Goal: Transaction & Acquisition: Purchase product/service

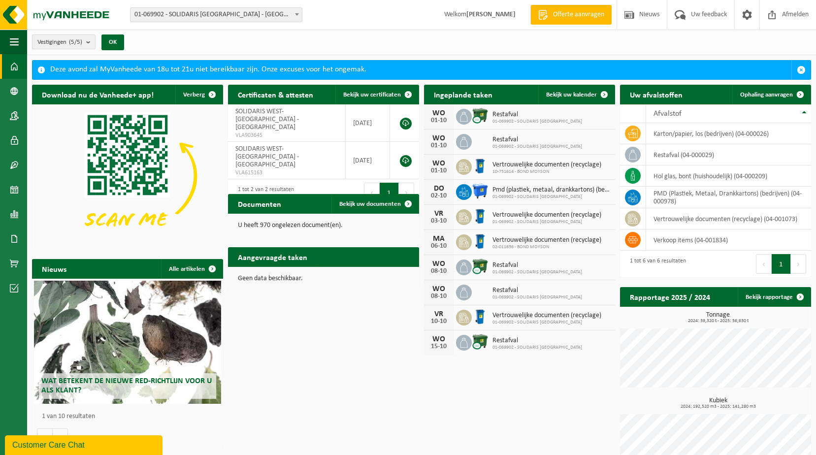
click at [94, 41] on b "submit" at bounding box center [90, 42] width 9 height 14
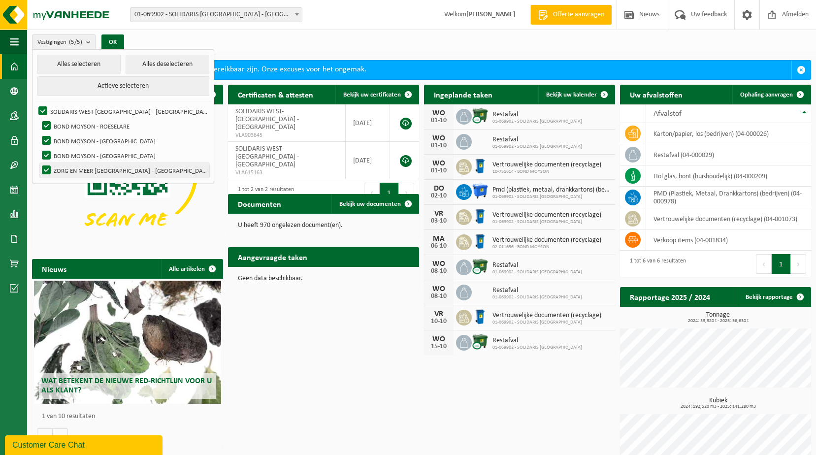
click at [118, 171] on label "ZORG EN MEER WEST-VLAANDEREN - KORTRIJK" at bounding box center [124, 170] width 169 height 15
click at [38, 163] on input "ZORG EN MEER WEST-VLAANDEREN - KORTRIJK" at bounding box center [38, 163] width 0 height 0
click at [118, 171] on label "ZORG EN MEER WEST-VLAANDEREN - KORTRIJK" at bounding box center [124, 170] width 169 height 15
click at [38, 163] on input "ZORG EN MEER WEST-VLAANDEREN - KORTRIJK" at bounding box center [38, 163] width 0 height 0
checkbox input "true"
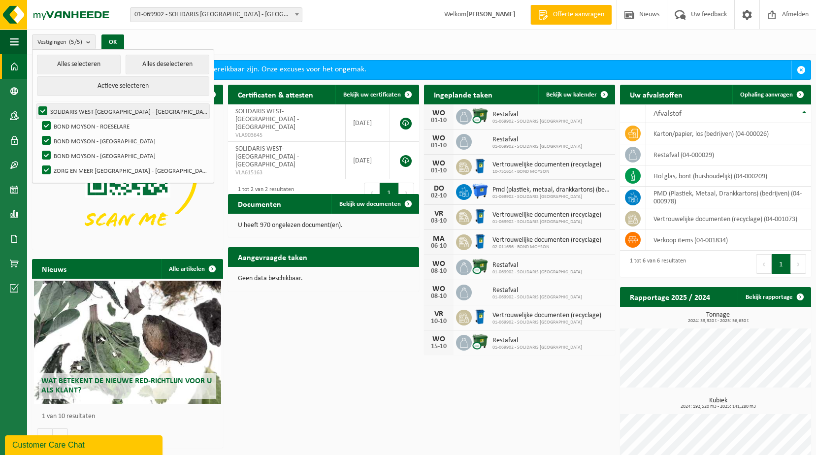
click at [44, 107] on label "SOLIDARIS WEST-VLAANDEREN - KORTRIJK" at bounding box center [122, 111] width 173 height 15
click at [35, 104] on input "SOLIDARIS WEST-VLAANDEREN - KORTRIJK" at bounding box center [34, 103] width 0 height 0
checkbox input "false"
click at [49, 126] on label "BOND MOYSON - ROESELARE" at bounding box center [124, 126] width 169 height 15
click at [38, 119] on input "BOND MOYSON - ROESELARE" at bounding box center [38, 118] width 0 height 0
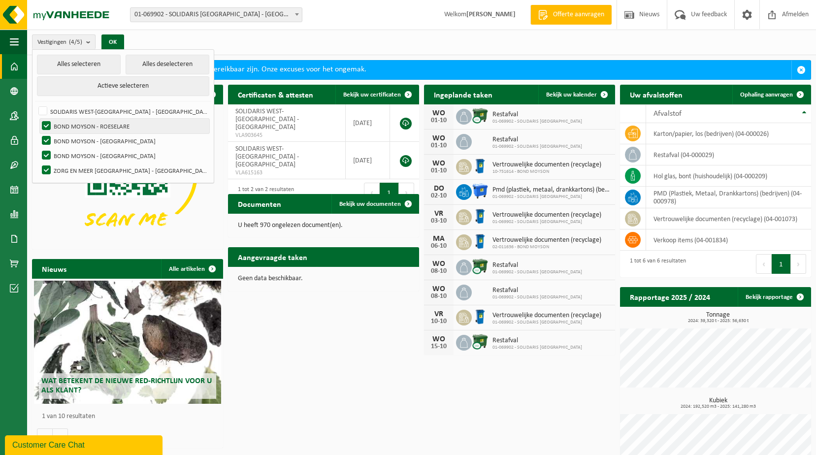
checkbox input "false"
click at [47, 138] on label "BOND MOYSON - BRUGGE" at bounding box center [124, 140] width 169 height 15
click at [38, 133] on input "BOND MOYSON - BRUGGE" at bounding box center [38, 133] width 0 height 0
checkbox input "false"
click at [44, 153] on label "BOND MOYSON - BRUGGE" at bounding box center [124, 155] width 169 height 15
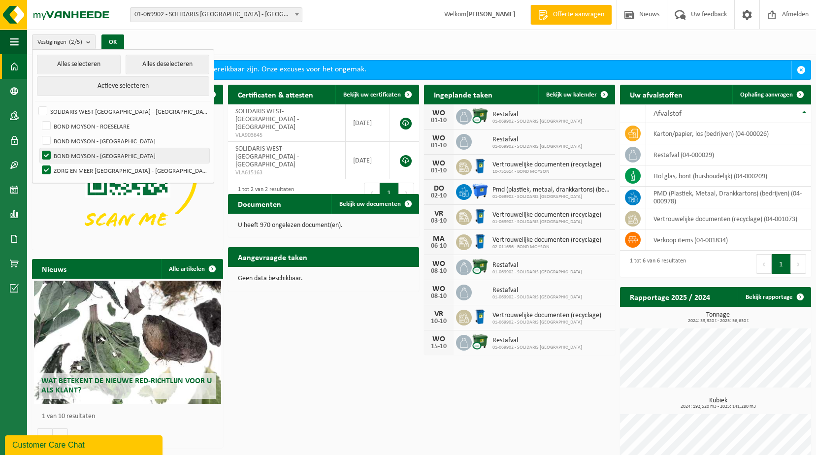
click at [38, 148] on input "BOND MOYSON - BRUGGE" at bounding box center [38, 148] width 0 height 0
checkbox input "false"
click at [95, 91] on button "Actieve selecteren" at bounding box center [123, 86] width 173 height 20
checkbox input "true"
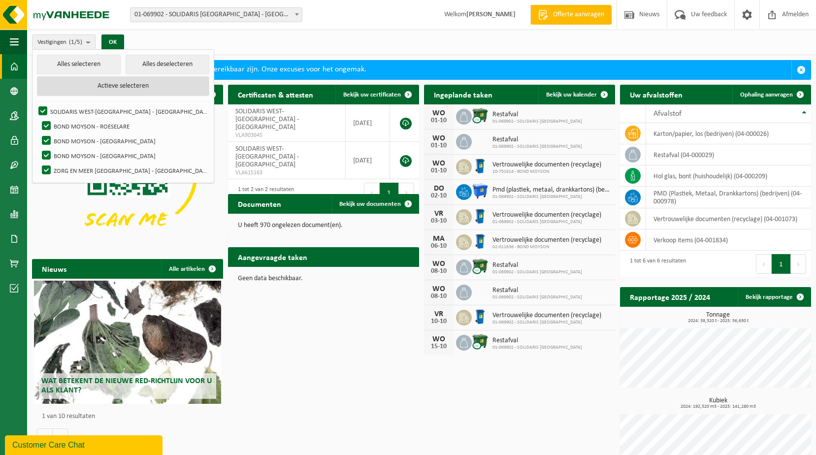
checkbox input "true"
drag, startPoint x: 133, startPoint y: 64, endPoint x: 124, endPoint y: 78, distance: 17.8
click at [133, 64] on button "Alles deselecteren" at bounding box center [168, 65] width 84 height 20
checkbox input "false"
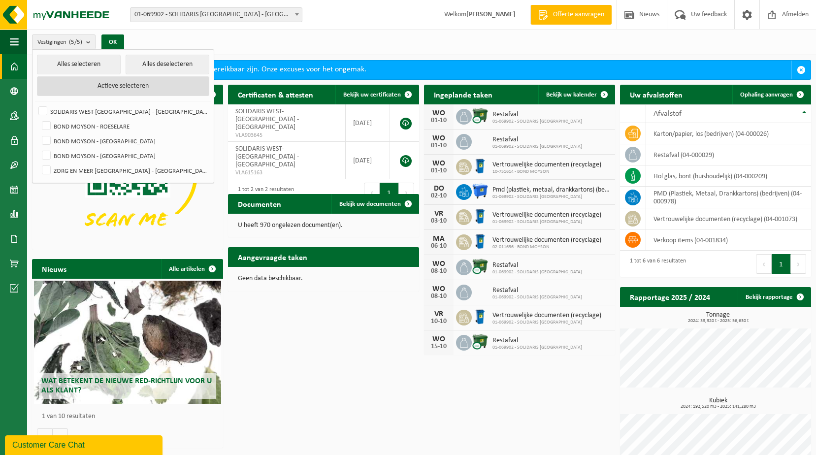
checkbox input "false"
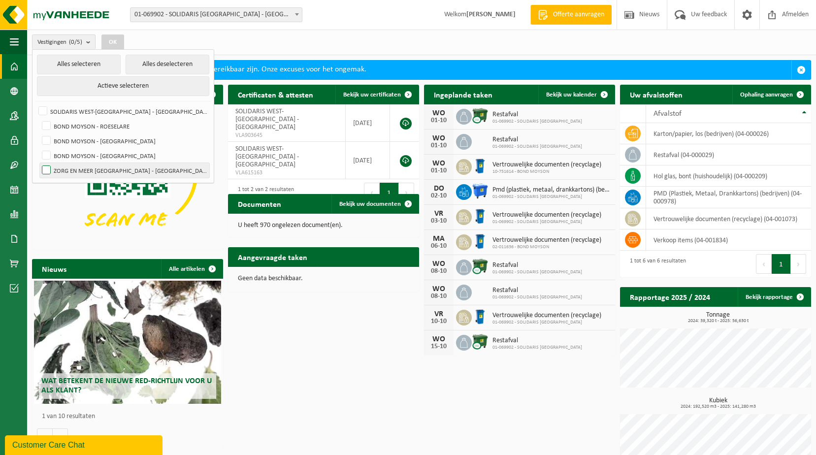
click at [47, 168] on label "ZORG EN MEER WEST-VLAANDEREN - KORTRIJK" at bounding box center [124, 170] width 169 height 15
click at [38, 163] on input "ZORG EN MEER WEST-VLAANDEREN - KORTRIJK" at bounding box center [38, 163] width 0 height 0
checkbox input "true"
click at [119, 40] on button "OK" at bounding box center [112, 42] width 23 height 16
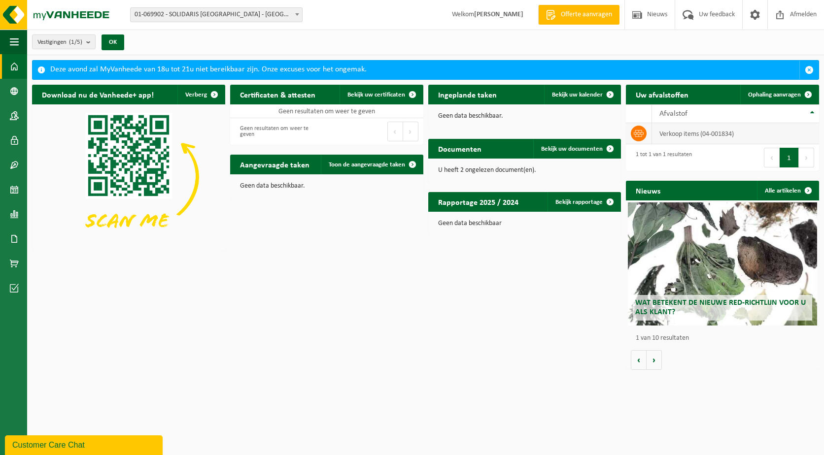
click at [677, 133] on td "verkoop items (04-001834)" at bounding box center [735, 133] width 167 height 21
click at [706, 135] on td "verkoop items (04-001834)" at bounding box center [735, 133] width 167 height 21
click at [631, 131] on span at bounding box center [639, 134] width 16 height 16
click at [91, 42] on b "submit" at bounding box center [90, 42] width 9 height 14
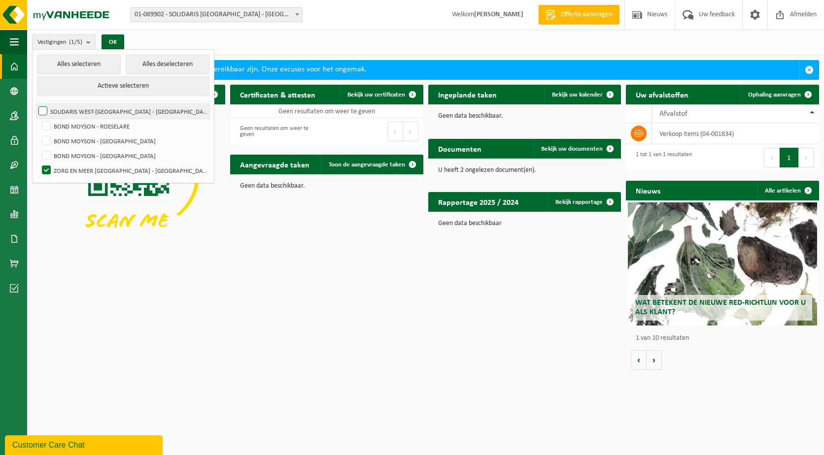
click at [62, 112] on label "SOLIDARIS WEST-VLAANDEREN - KORTRIJK" at bounding box center [122, 111] width 173 height 15
click at [35, 104] on input "SOLIDARIS WEST-VLAANDEREN - KORTRIJK" at bounding box center [34, 103] width 0 height 0
checkbox input "true"
click at [92, 67] on button "Alles selecteren" at bounding box center [79, 65] width 84 height 20
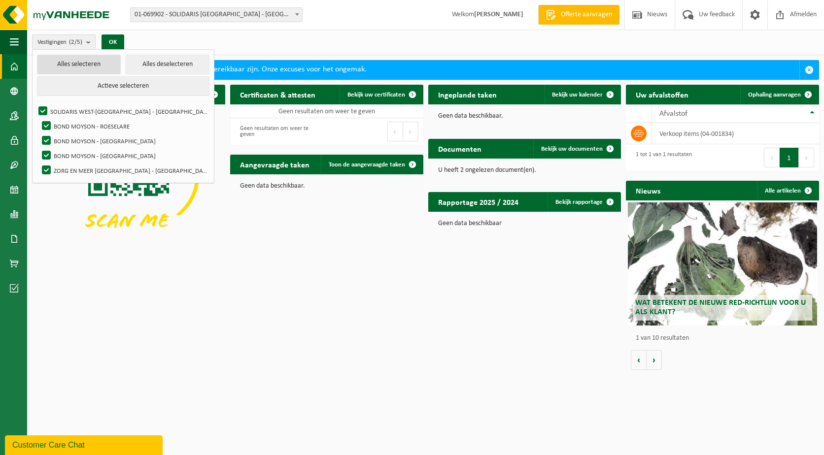
checkbox input "true"
click at [114, 37] on button "OK" at bounding box center [112, 42] width 23 height 16
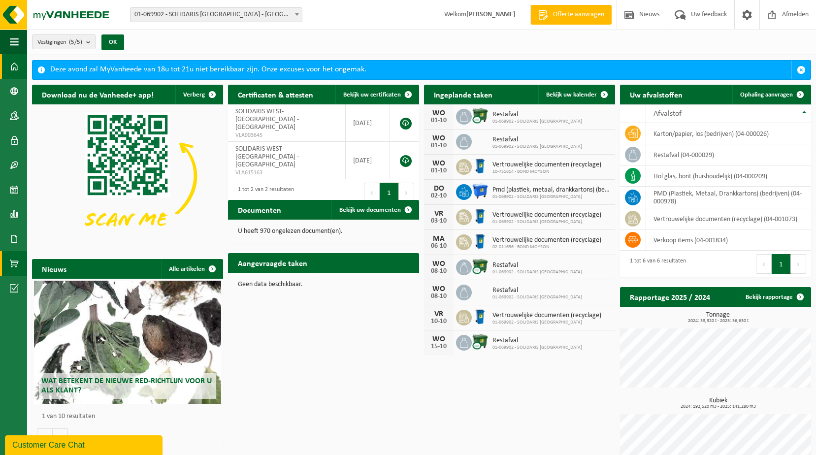
click at [20, 264] on link "Product Shop" at bounding box center [13, 263] width 27 height 25
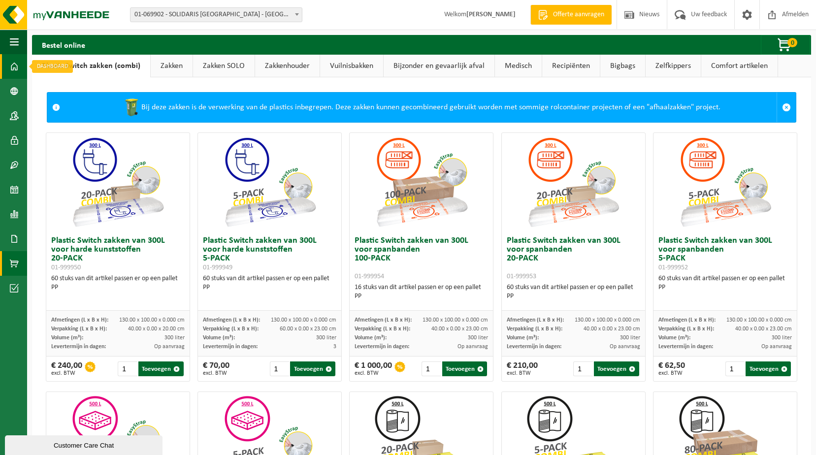
click at [16, 68] on span at bounding box center [14, 66] width 9 height 25
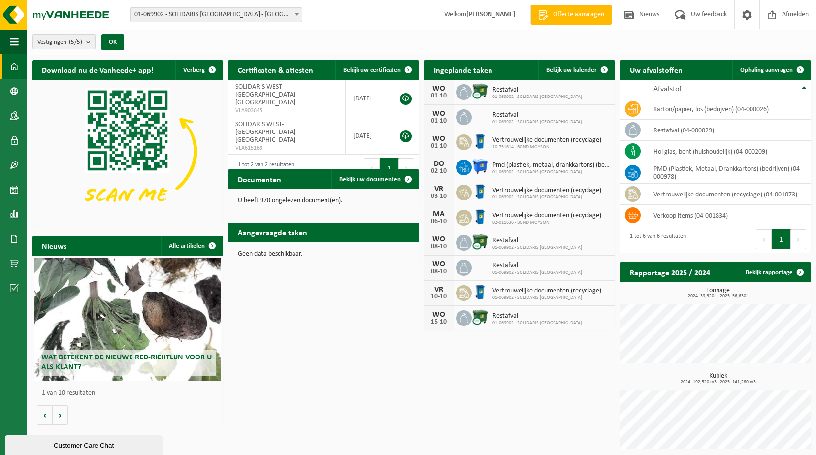
click at [93, 42] on b "submit" at bounding box center [90, 42] width 9 height 14
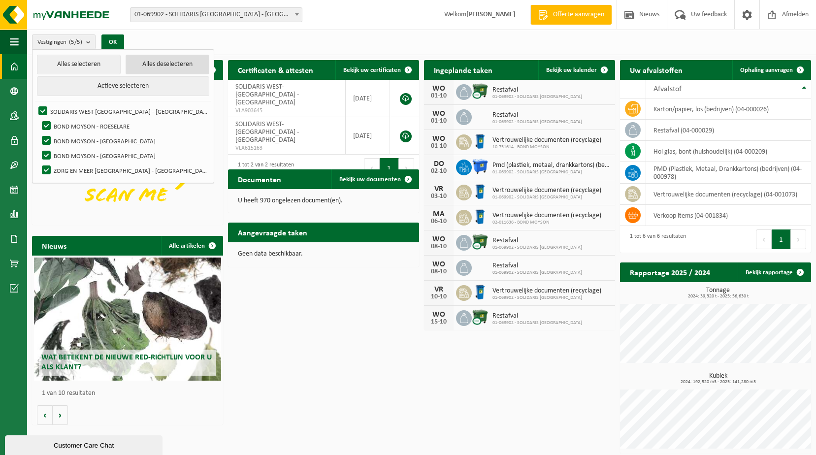
click at [131, 61] on button "Alles deselecteren" at bounding box center [168, 65] width 84 height 20
checkbox input "false"
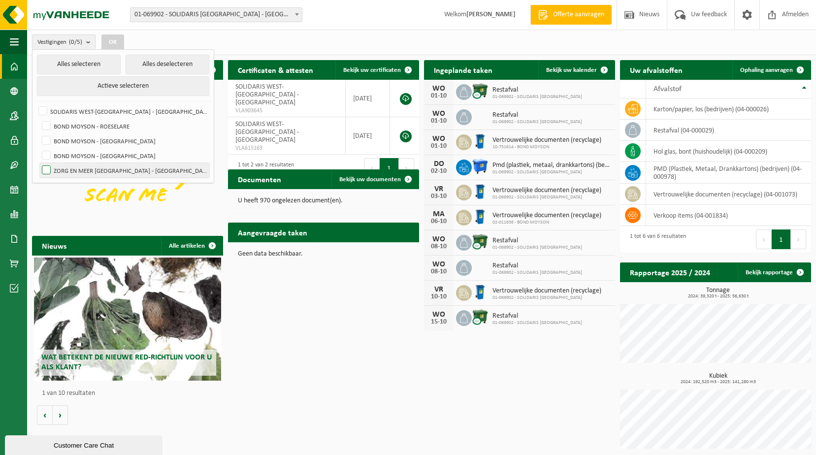
click at [49, 170] on label "ZORG EN MEER WEST-VLAANDEREN - KORTRIJK" at bounding box center [124, 170] width 169 height 15
click at [38, 163] on input "ZORG EN MEER WEST-VLAANDEREN - KORTRIJK" at bounding box center [38, 163] width 0 height 0
checkbox input "true"
click at [119, 39] on button "OK" at bounding box center [112, 42] width 23 height 16
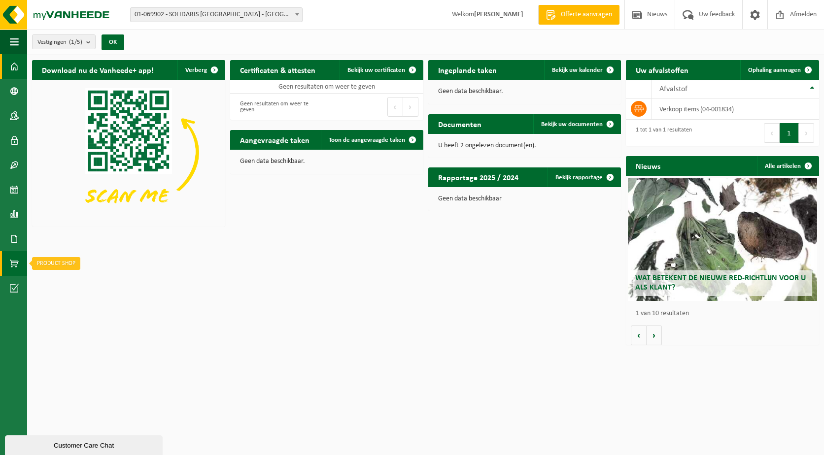
click at [16, 262] on span at bounding box center [14, 263] width 9 height 25
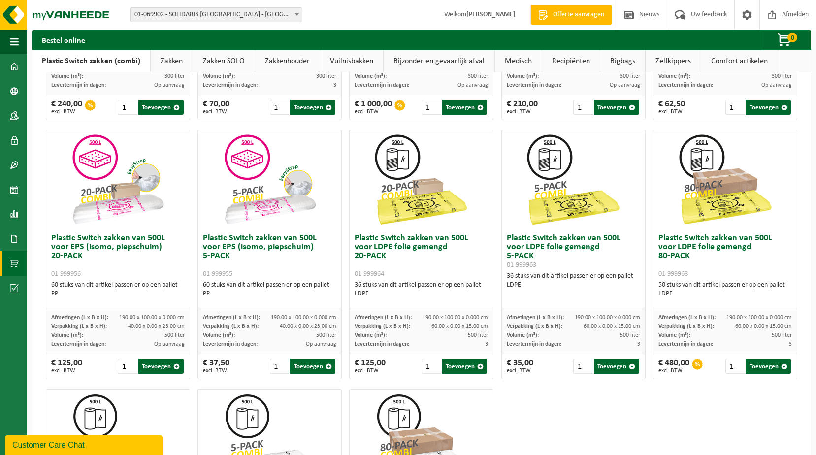
scroll to position [246, 0]
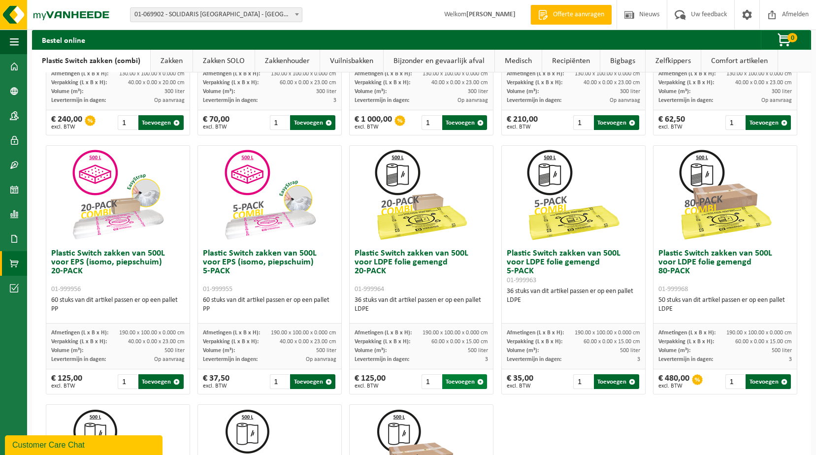
click at [452, 380] on button "Toevoegen" at bounding box center [464, 381] width 45 height 15
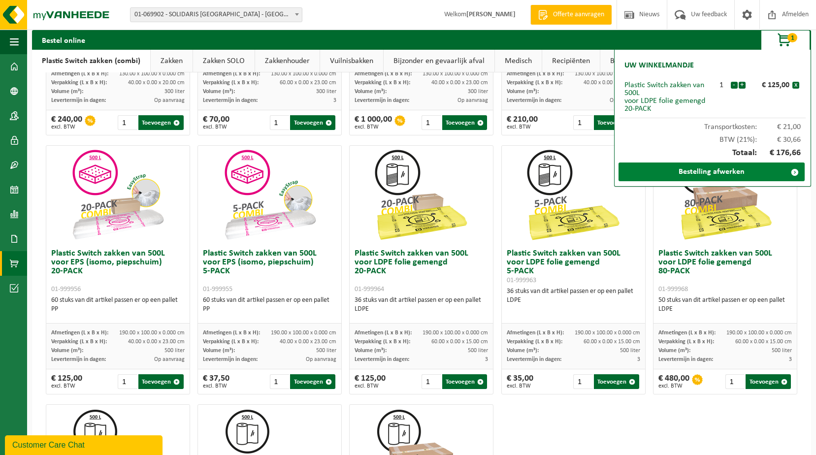
click at [713, 170] on link "Bestelling afwerken" at bounding box center [712, 172] width 186 height 19
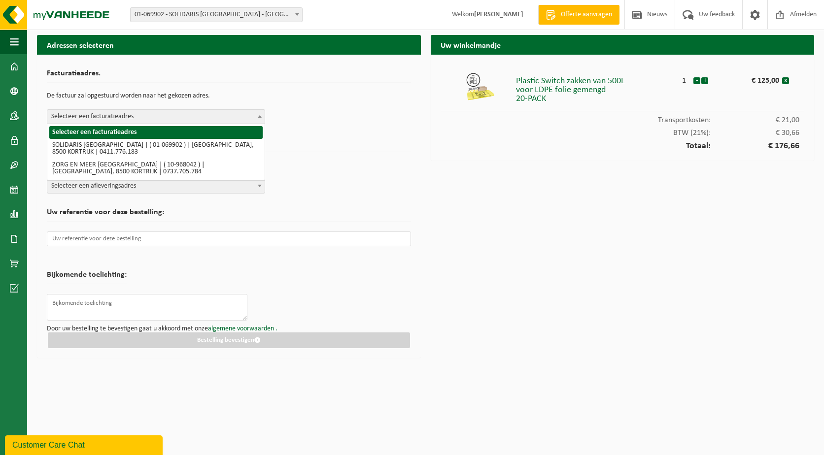
click at [179, 119] on span "Selecteer een facturatieadres" at bounding box center [155, 117] width 217 height 14
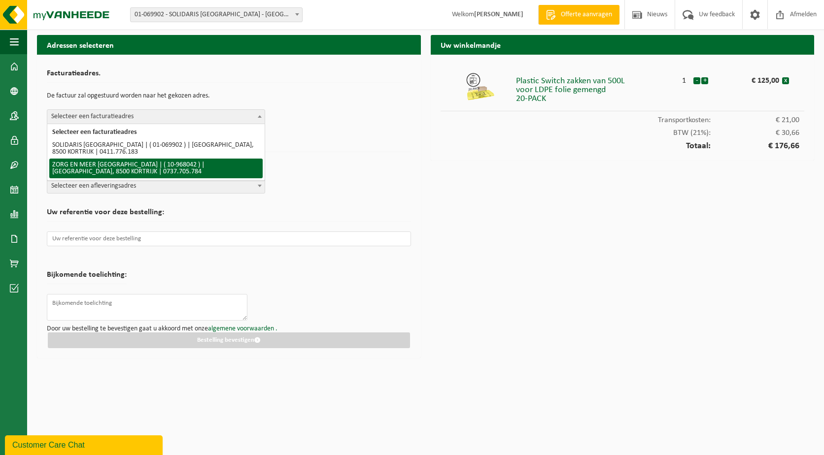
select select "154087"
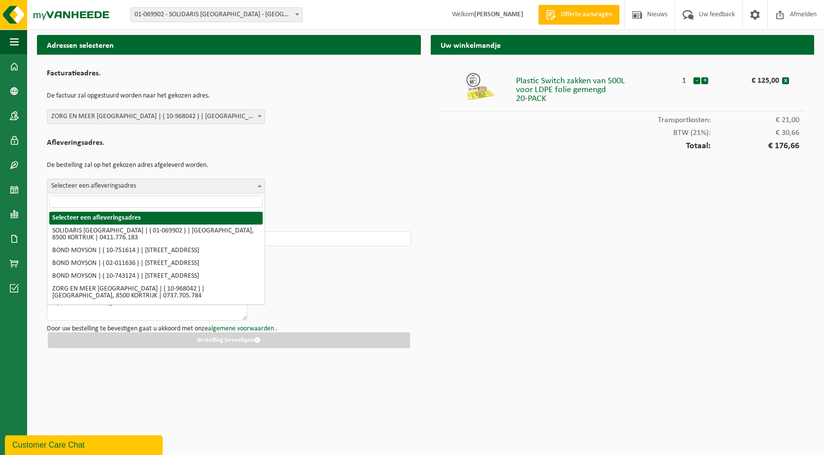
click at [151, 186] on span "Selecteer een afleveringsadres" at bounding box center [155, 186] width 217 height 14
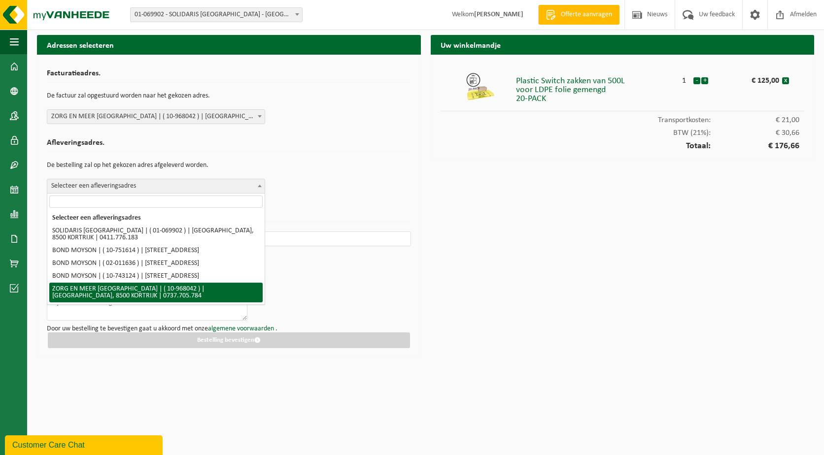
select select "154087"
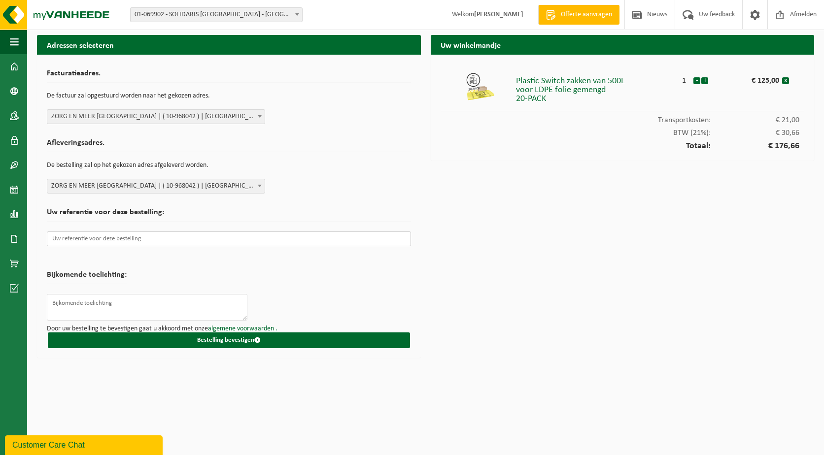
click at [117, 238] on input "text" at bounding box center [229, 239] width 364 height 15
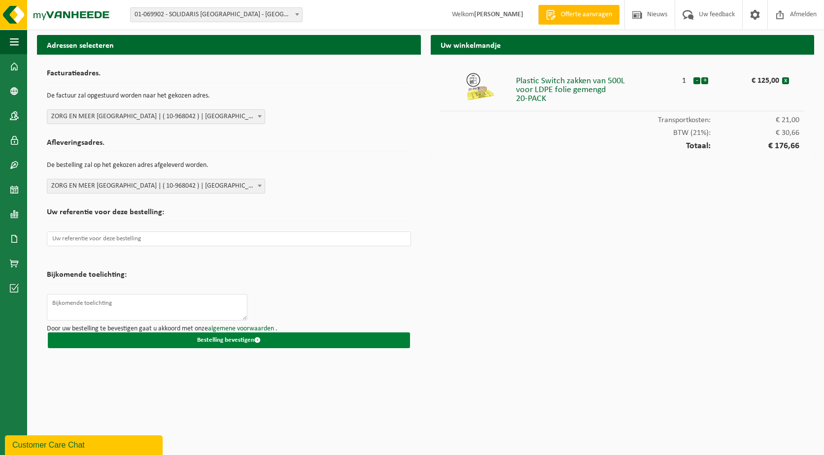
click at [222, 337] on button "Bestelling bevestigen" at bounding box center [229, 341] width 362 height 16
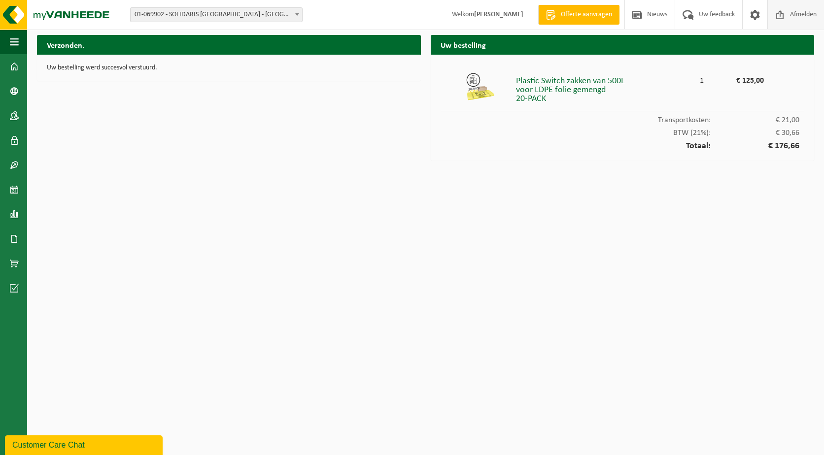
click at [803, 16] on span "Afmelden" at bounding box center [803, 14] width 32 height 29
